Goal: Information Seeking & Learning: Learn about a topic

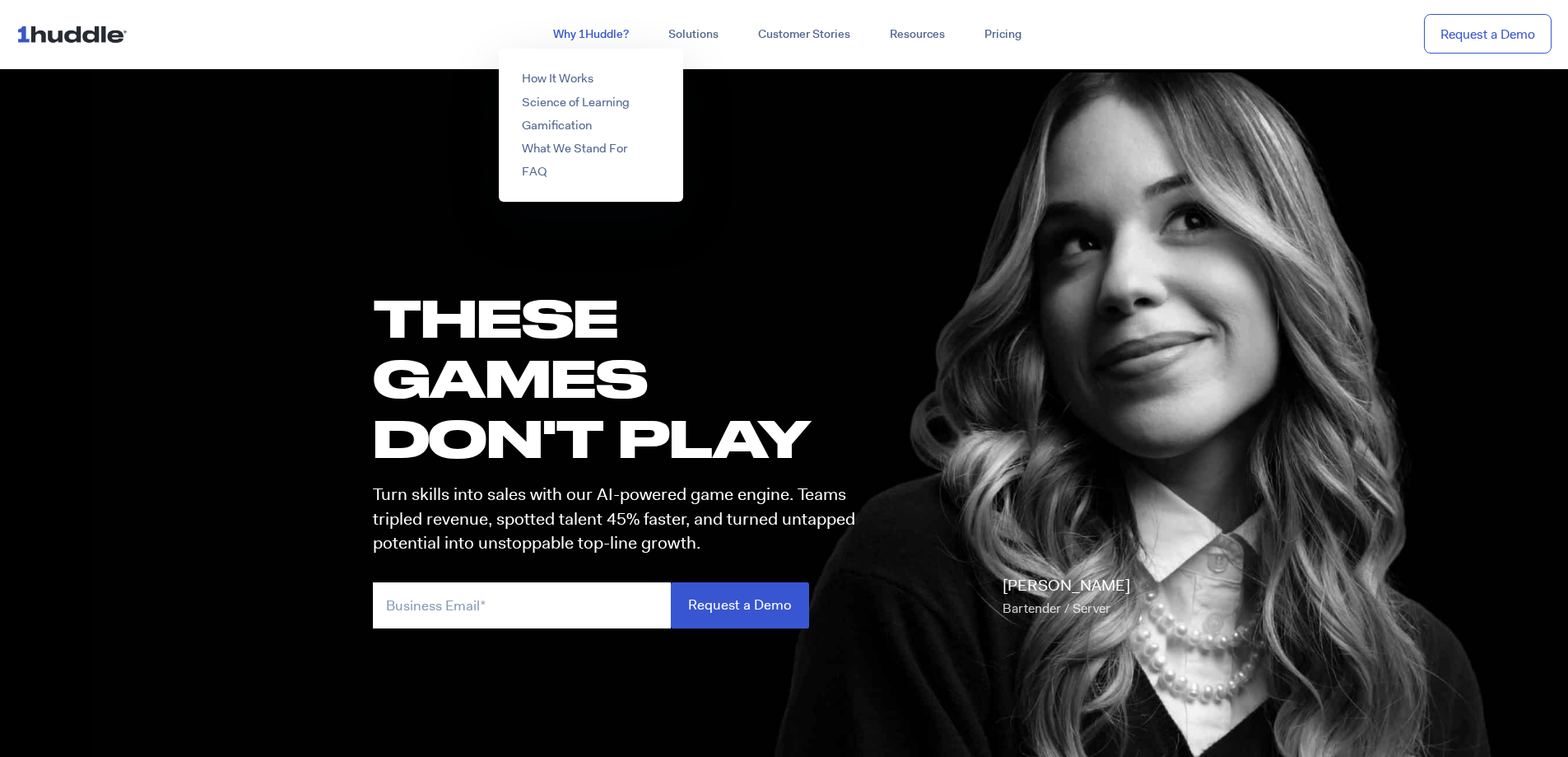
click at [599, 33] on link "Why 1Huddle?" at bounding box center [591, 35] width 115 height 29
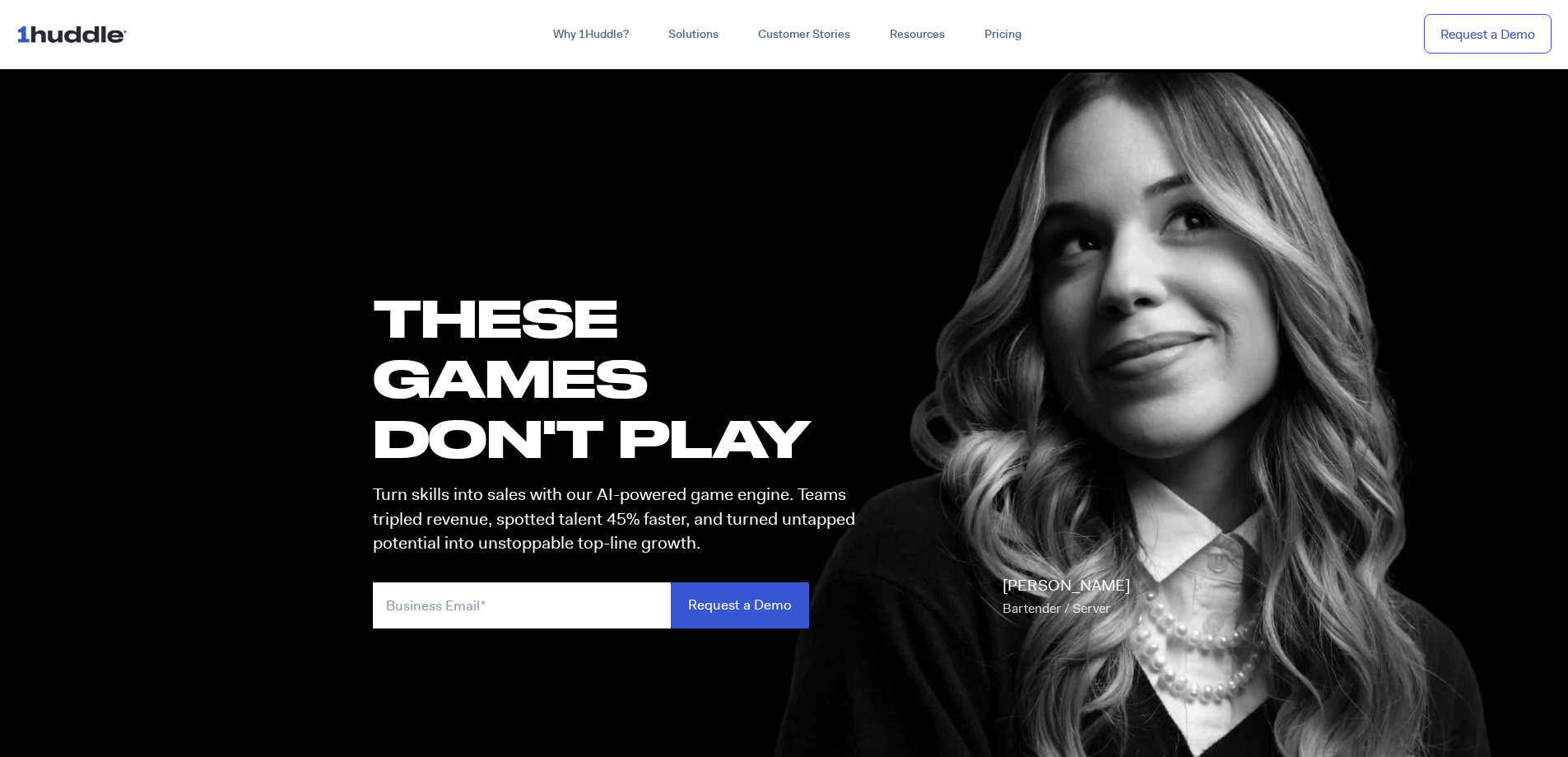
drag, startPoint x: 320, startPoint y: 93, endPoint x: 340, endPoint y: 110, distance: 26.2
click at [321, 93] on section "these GAMES DON'T PLAY Turn skills into sales with our AI-powered game engine. …" at bounding box center [784, 452] width 1568 height 772
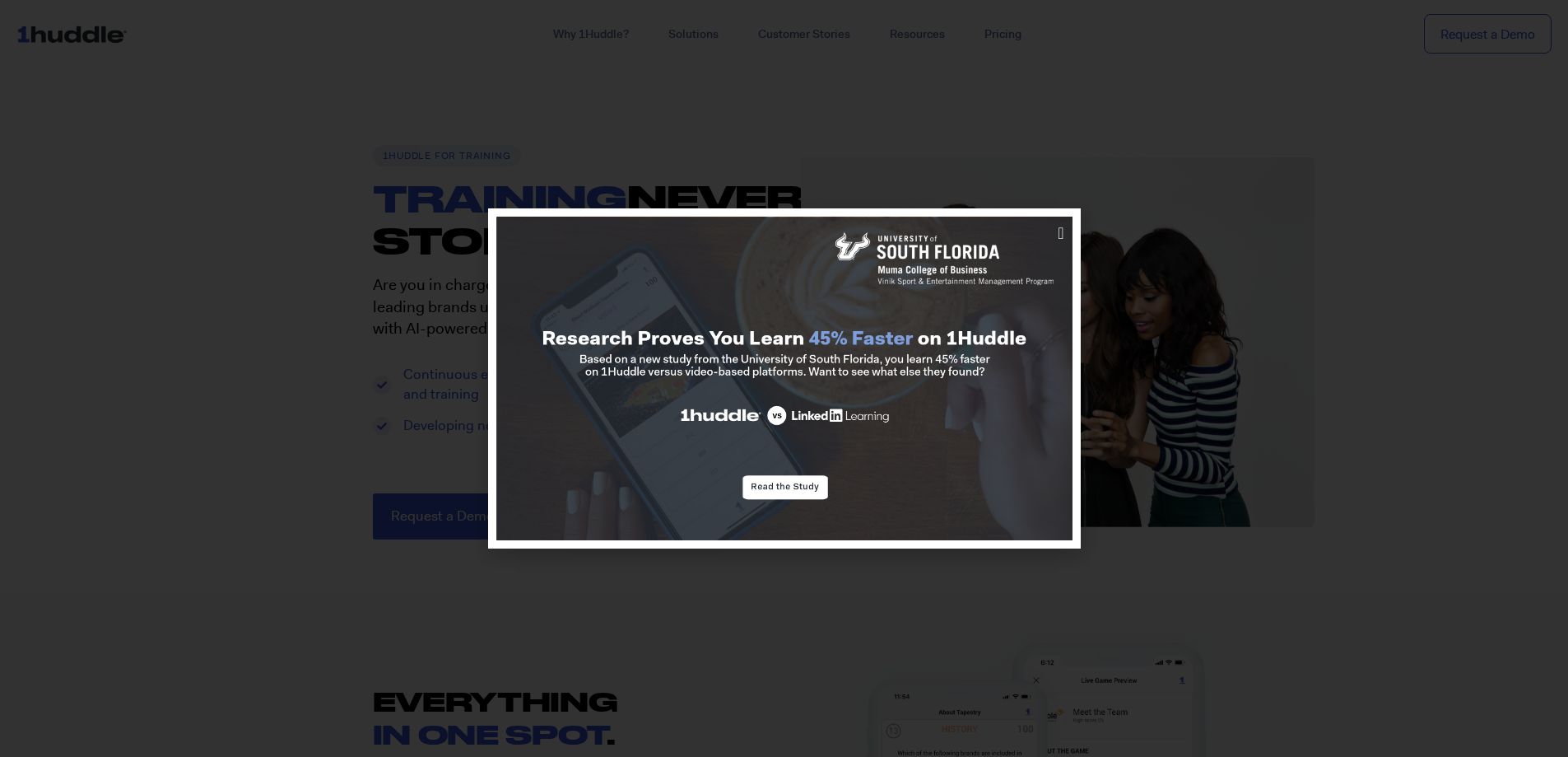
drag, startPoint x: 1054, startPoint y: 178, endPoint x: 1046, endPoint y: 180, distance: 8.2
click at [1053, 180] on div at bounding box center [784, 378] width 1568 height 757
